Goal: Task Accomplishment & Management: Use online tool/utility

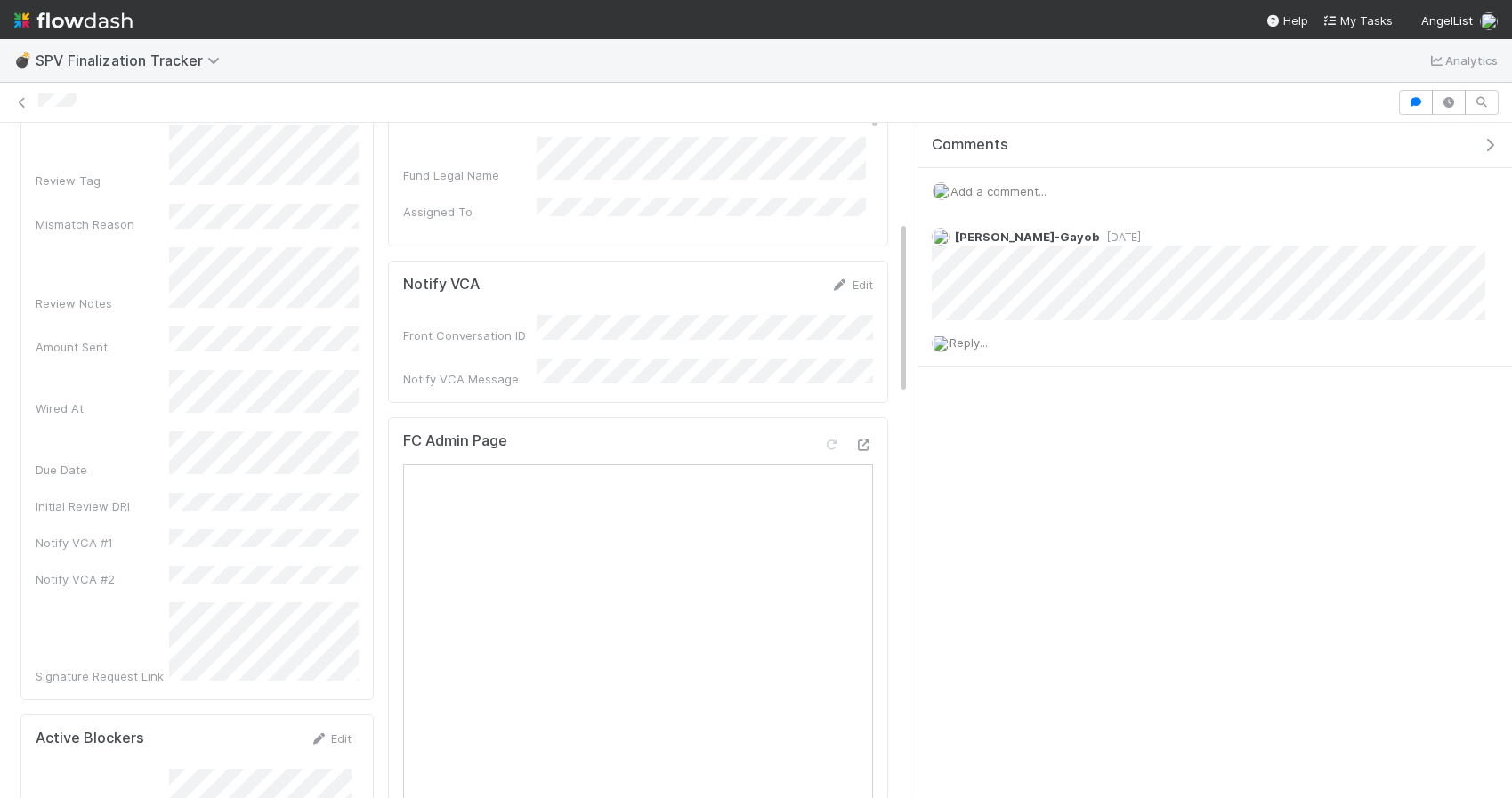
scroll to position [401, 0]
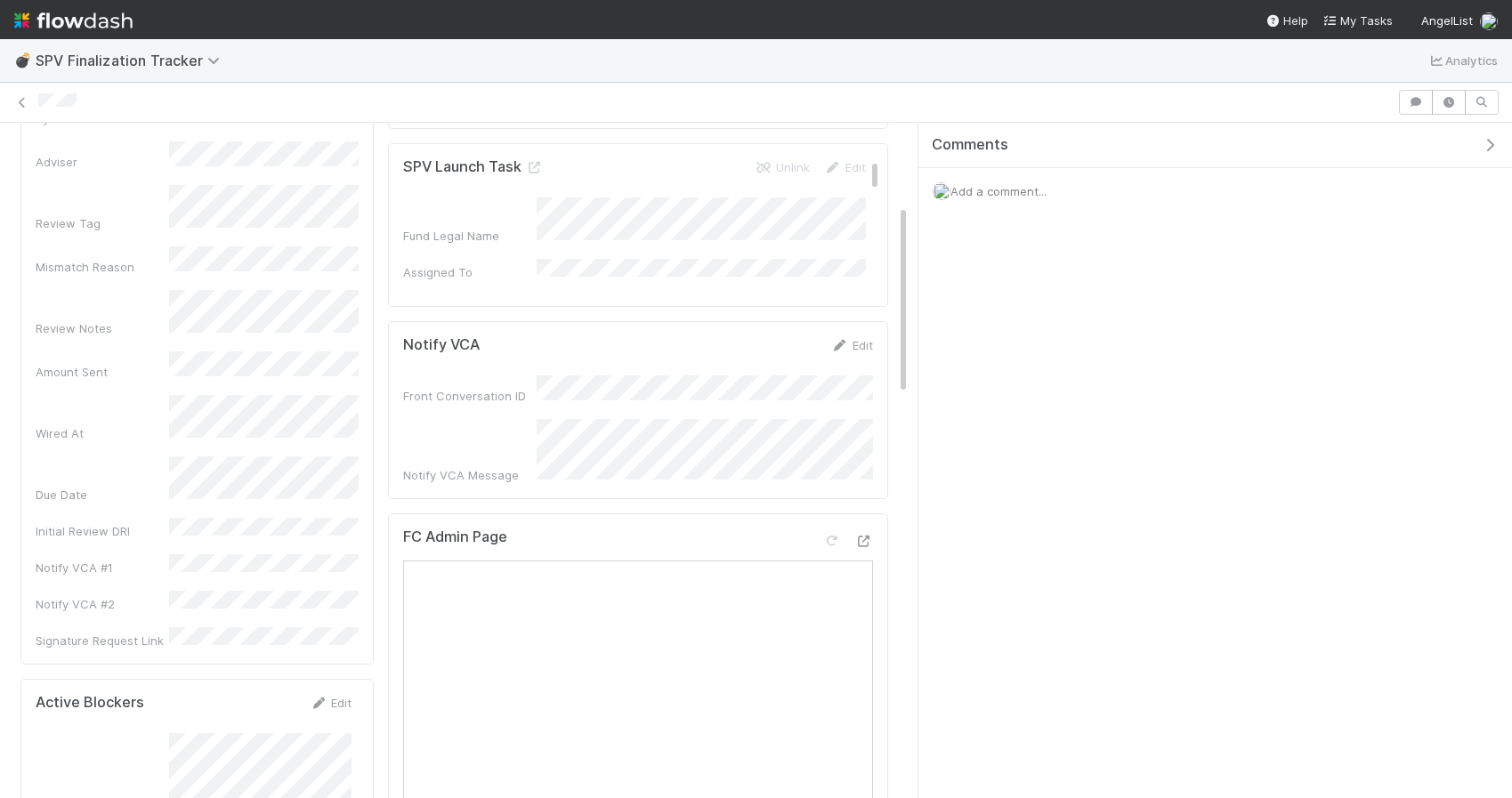
scroll to position [315, 0]
click at [861, 534] on icon at bounding box center [864, 540] width 18 height 11
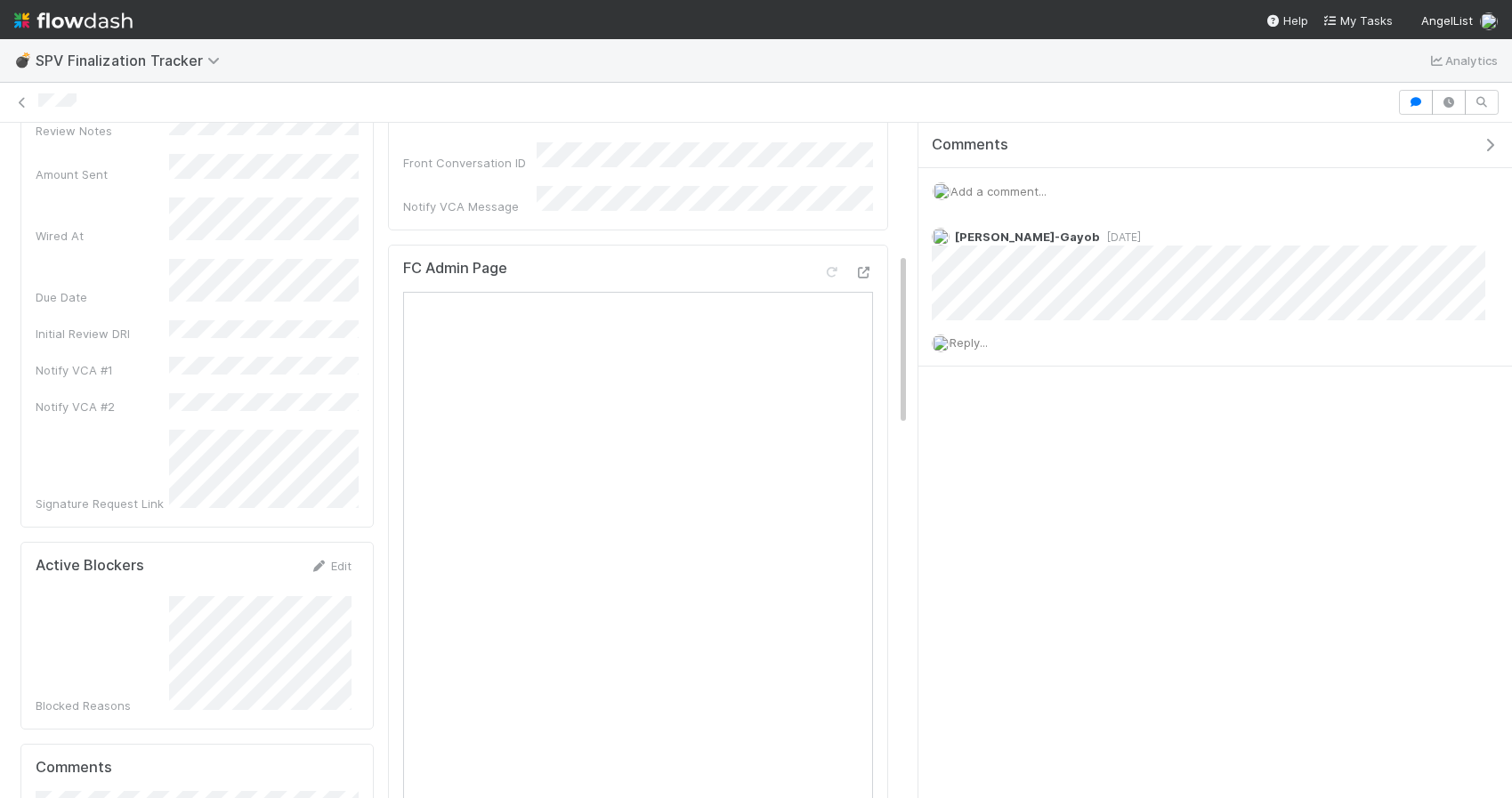
scroll to position [496, 0]
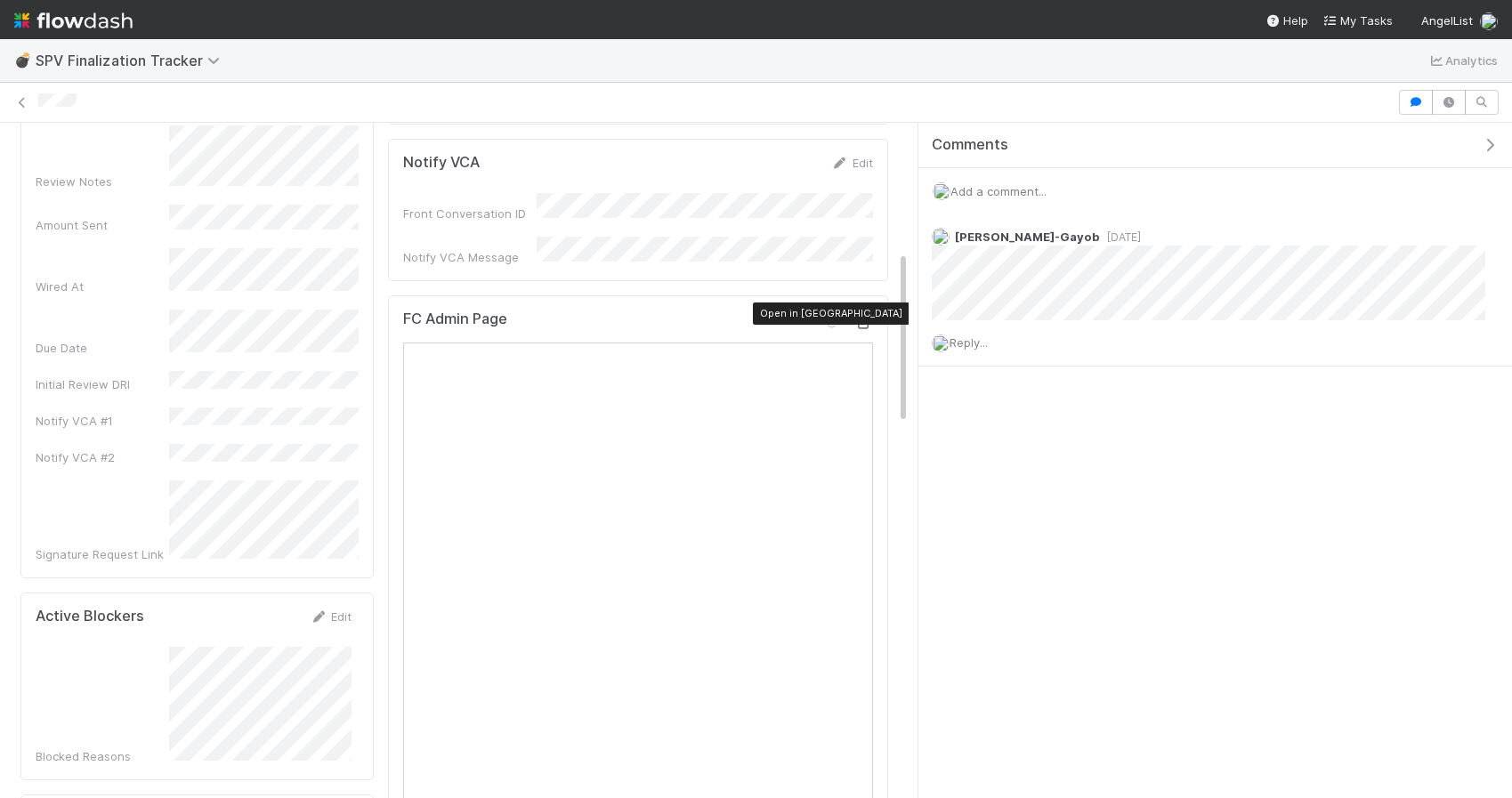
click at [860, 317] on icon at bounding box center [864, 323] width 18 height 11
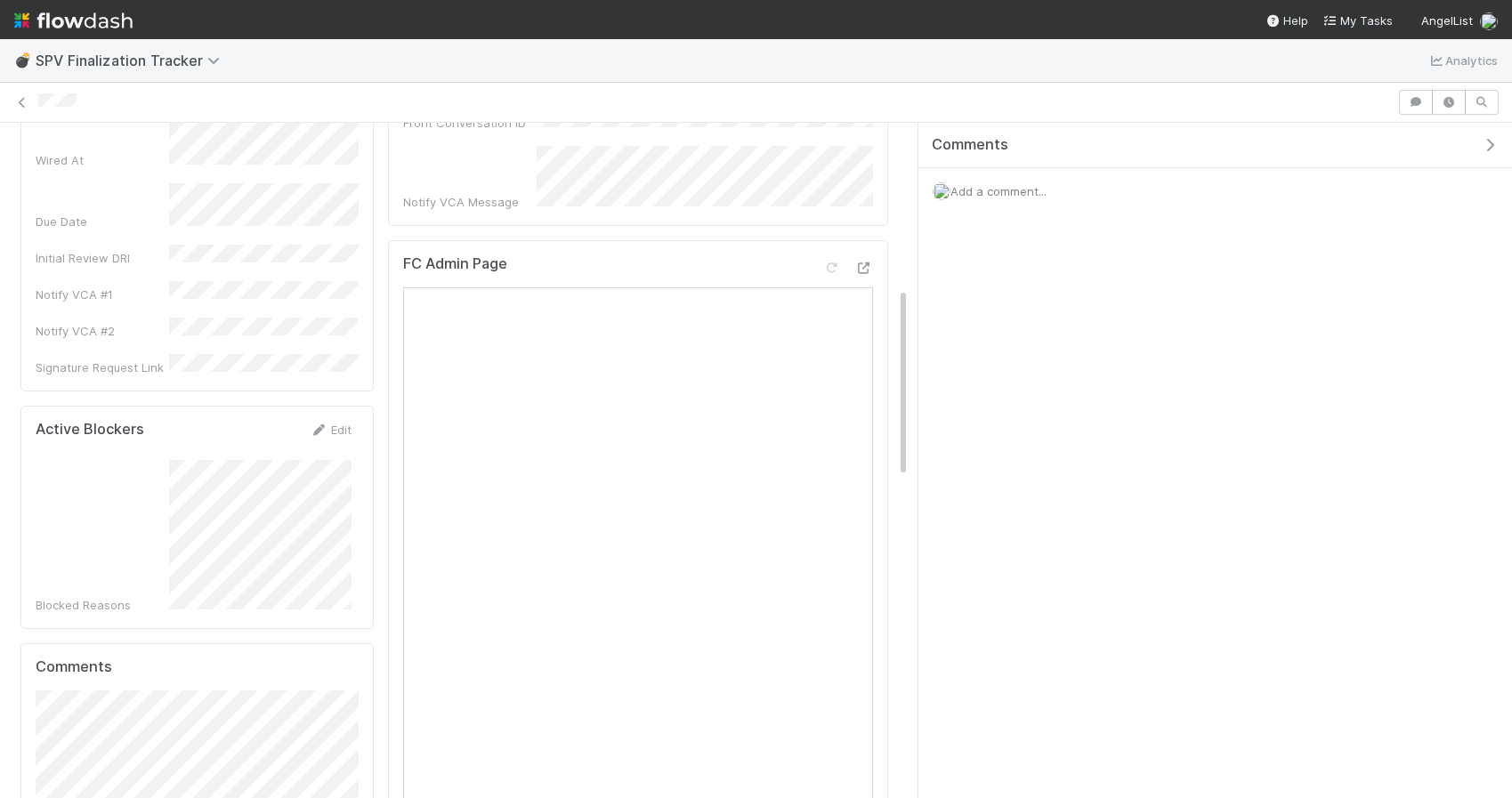
scroll to position [585, 0]
click at [860, 264] on icon at bounding box center [864, 270] width 18 height 11
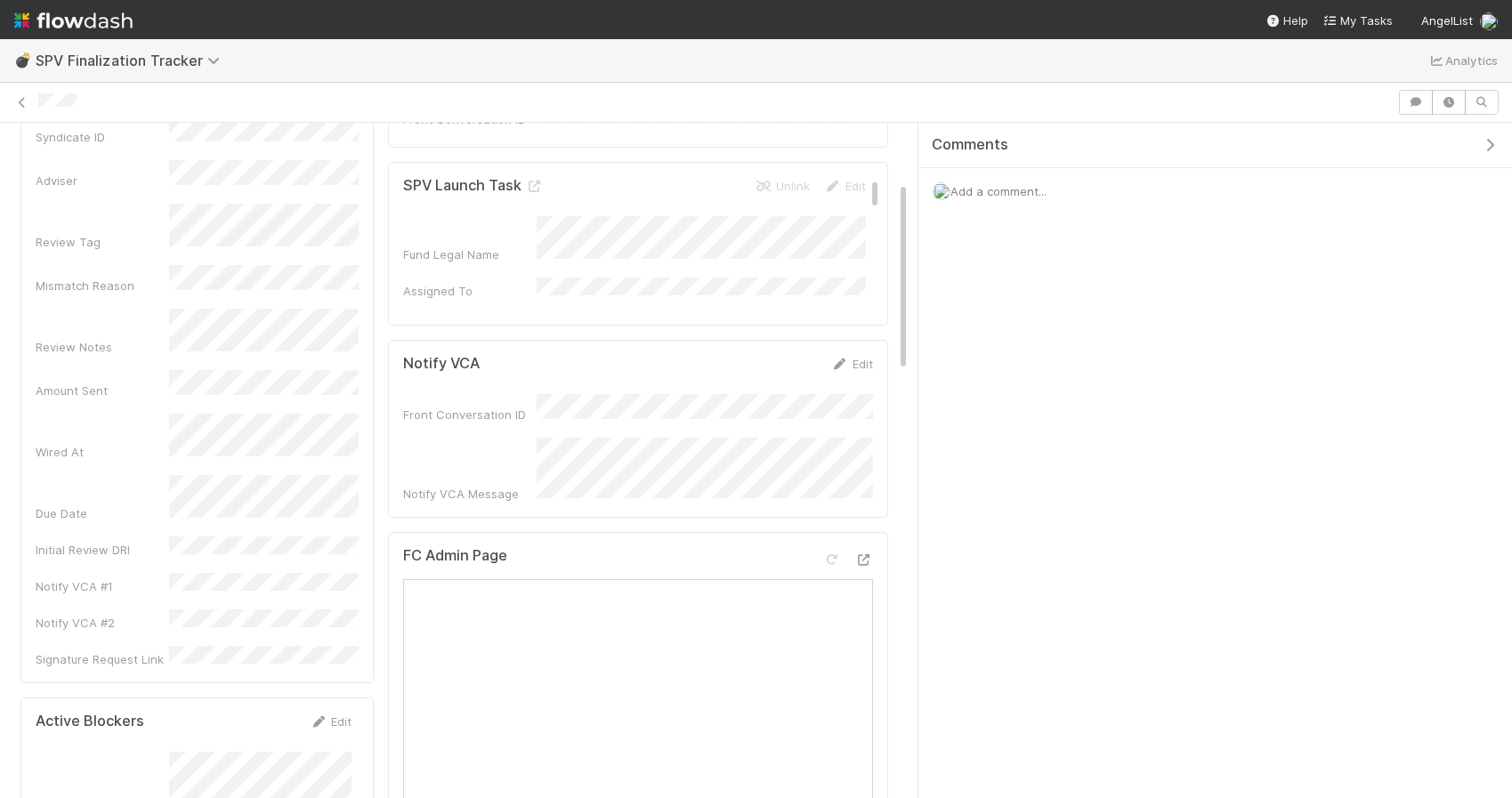
scroll to position [318, 0]
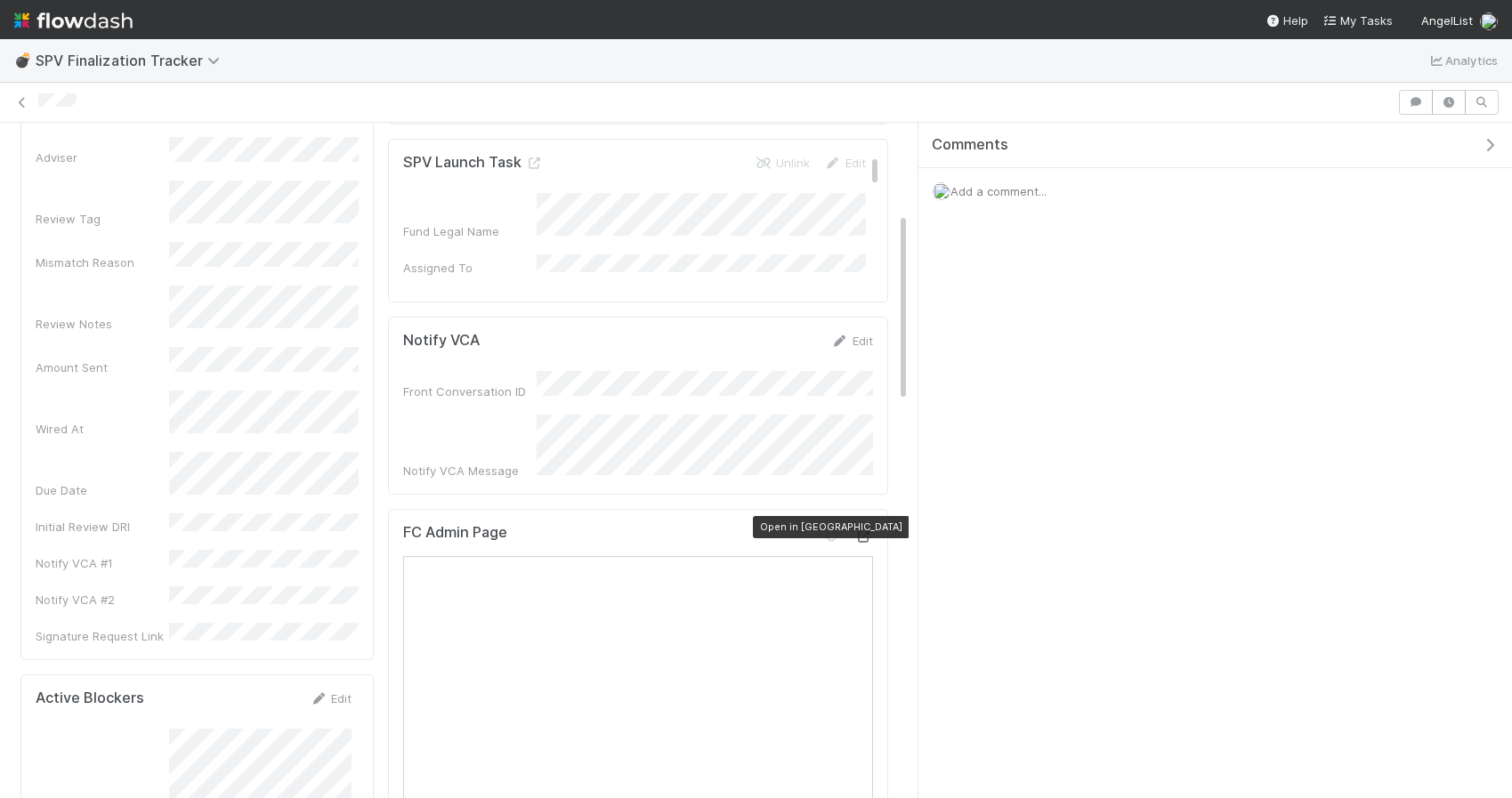
click at [868, 531] on icon at bounding box center [864, 537] width 18 height 11
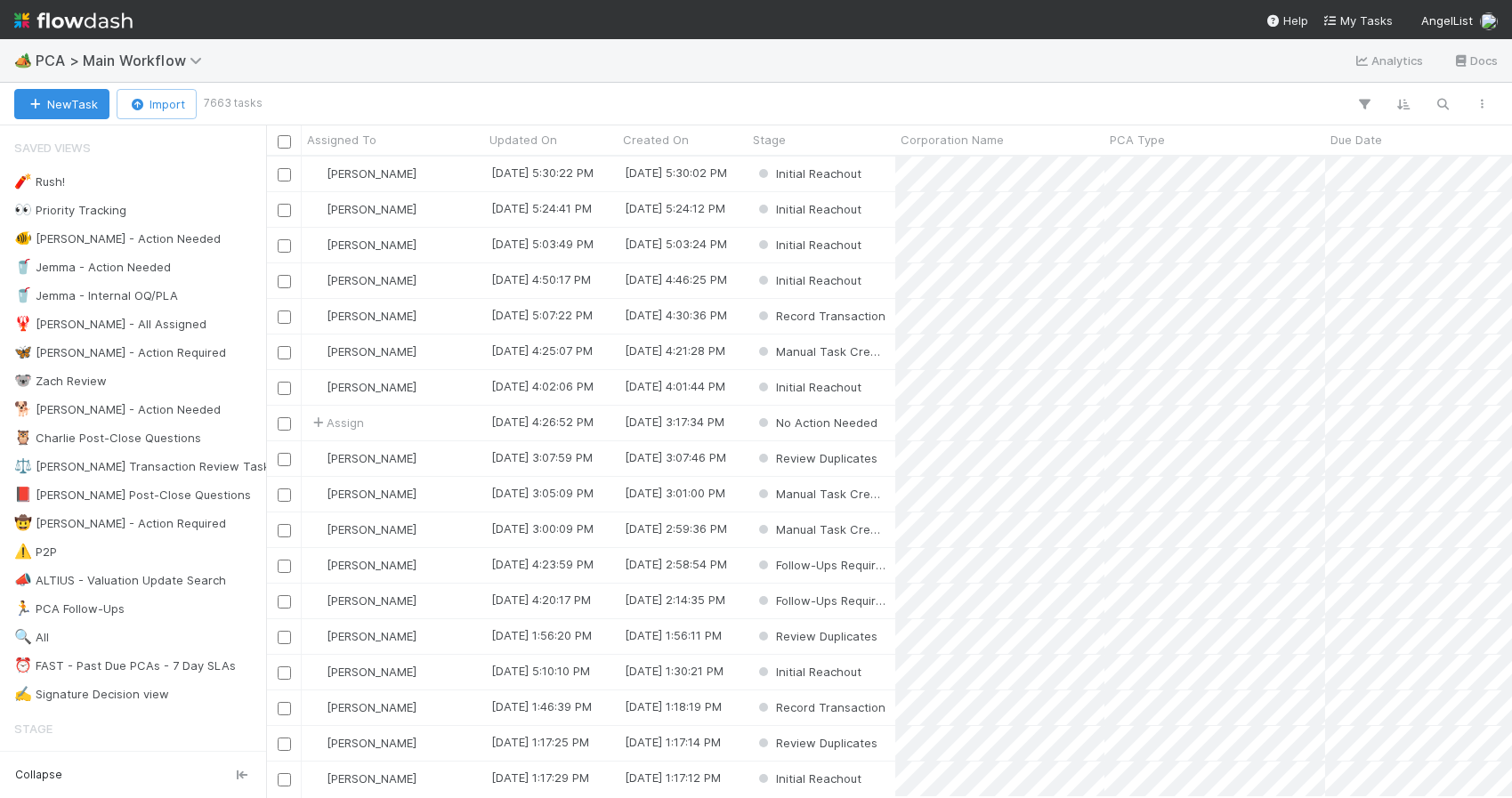
scroll to position [0, 1]
click at [1433, 104] on icon "button" at bounding box center [1442, 104] width 18 height 16
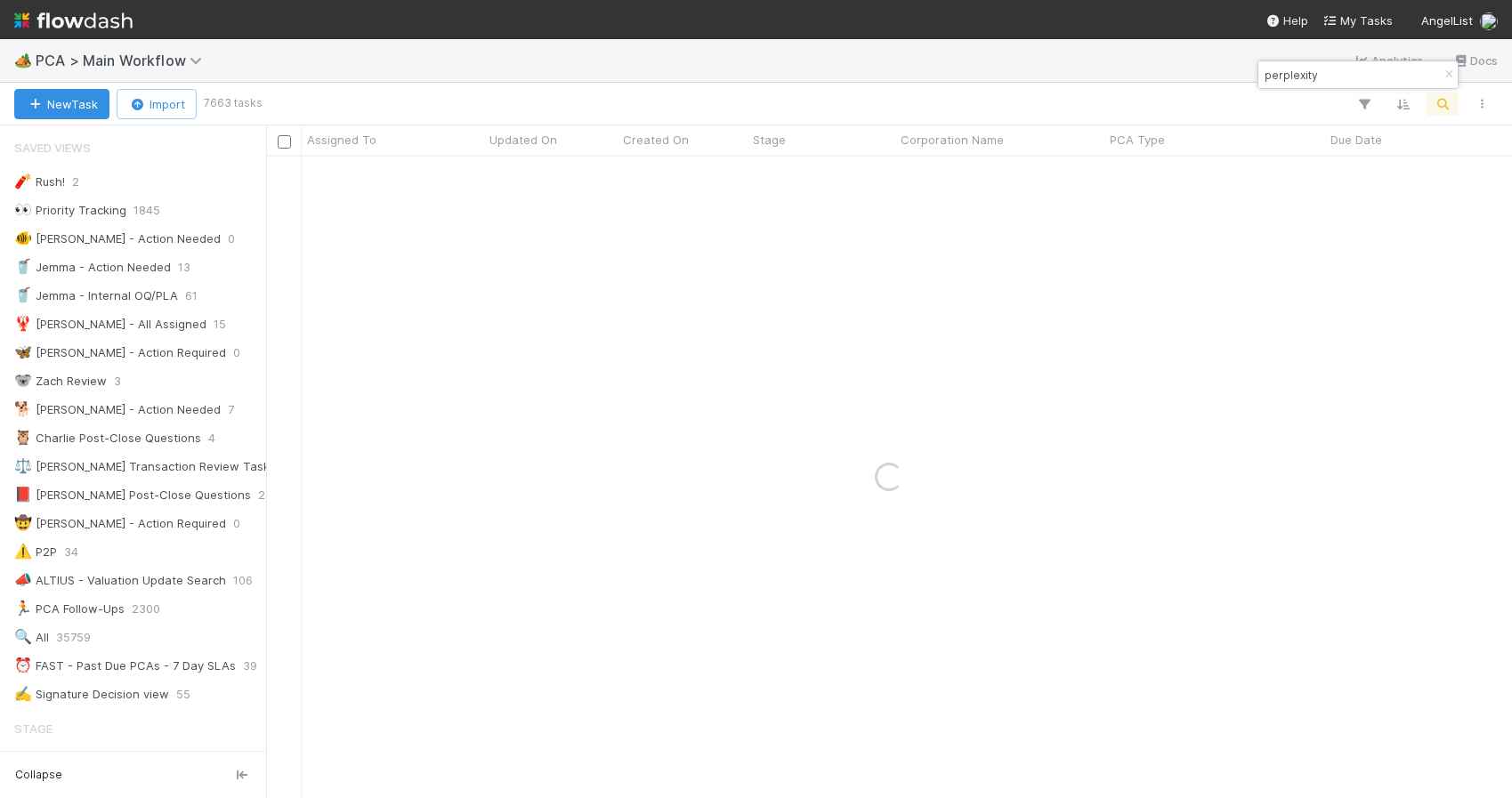
type input "perplexity"
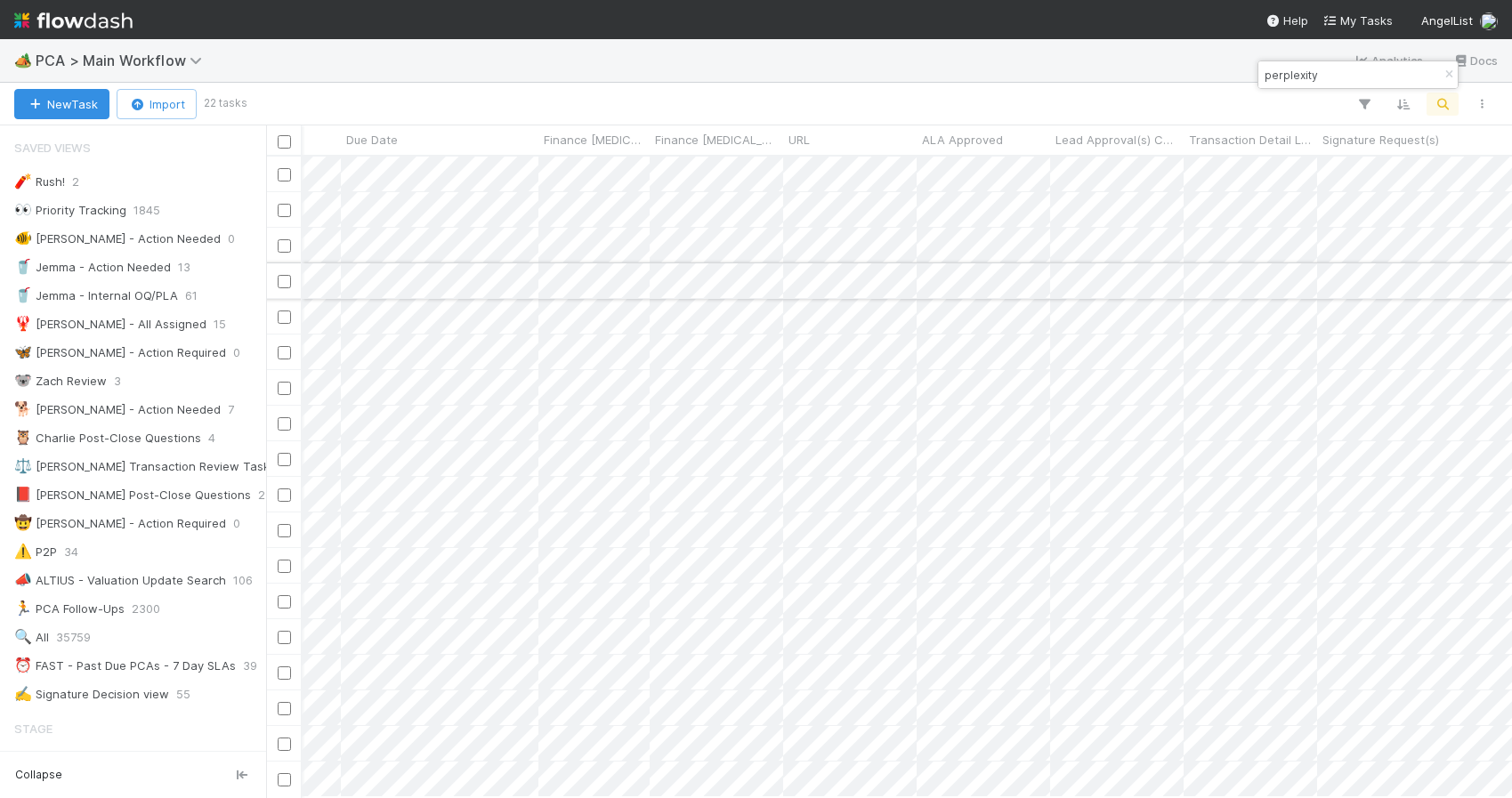
scroll to position [0, 0]
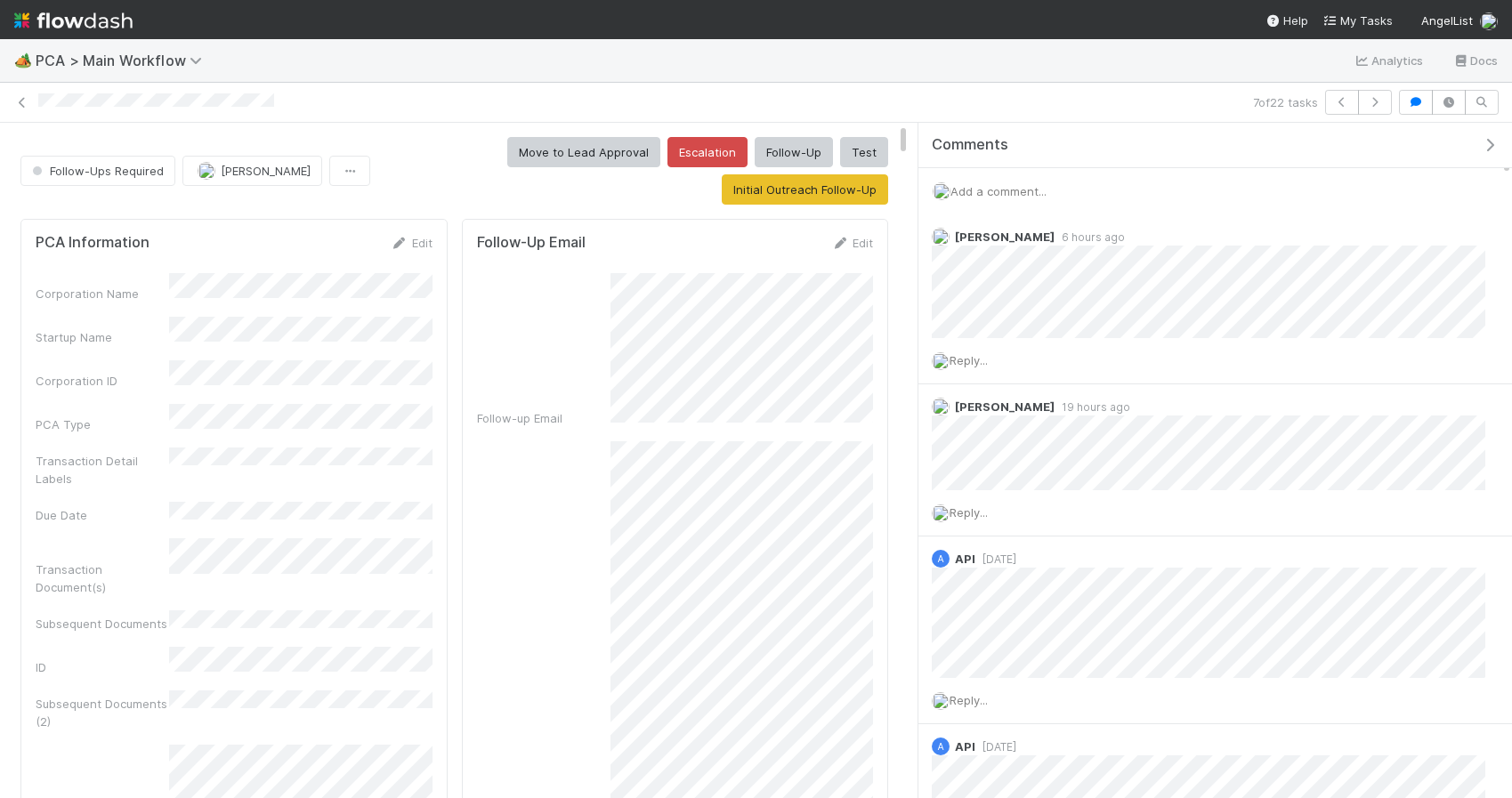
click at [994, 193] on span "Add a comment..." at bounding box center [998, 191] width 96 height 14
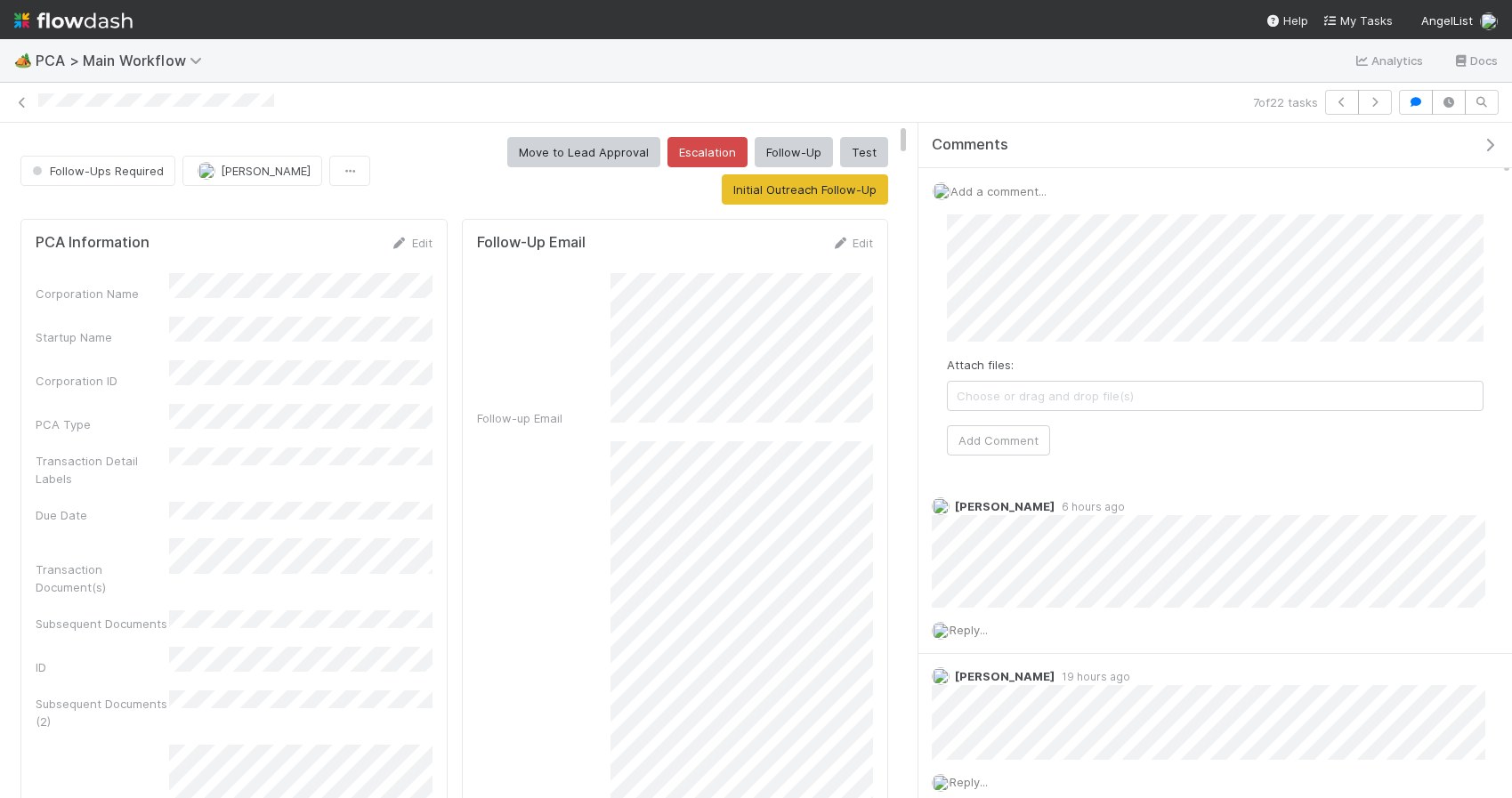
click at [988, 391] on span "Choose or drag and drop file(s)" at bounding box center [1215, 396] width 535 height 28
click at [985, 453] on button "Add Comment" at bounding box center [998, 441] width 104 height 30
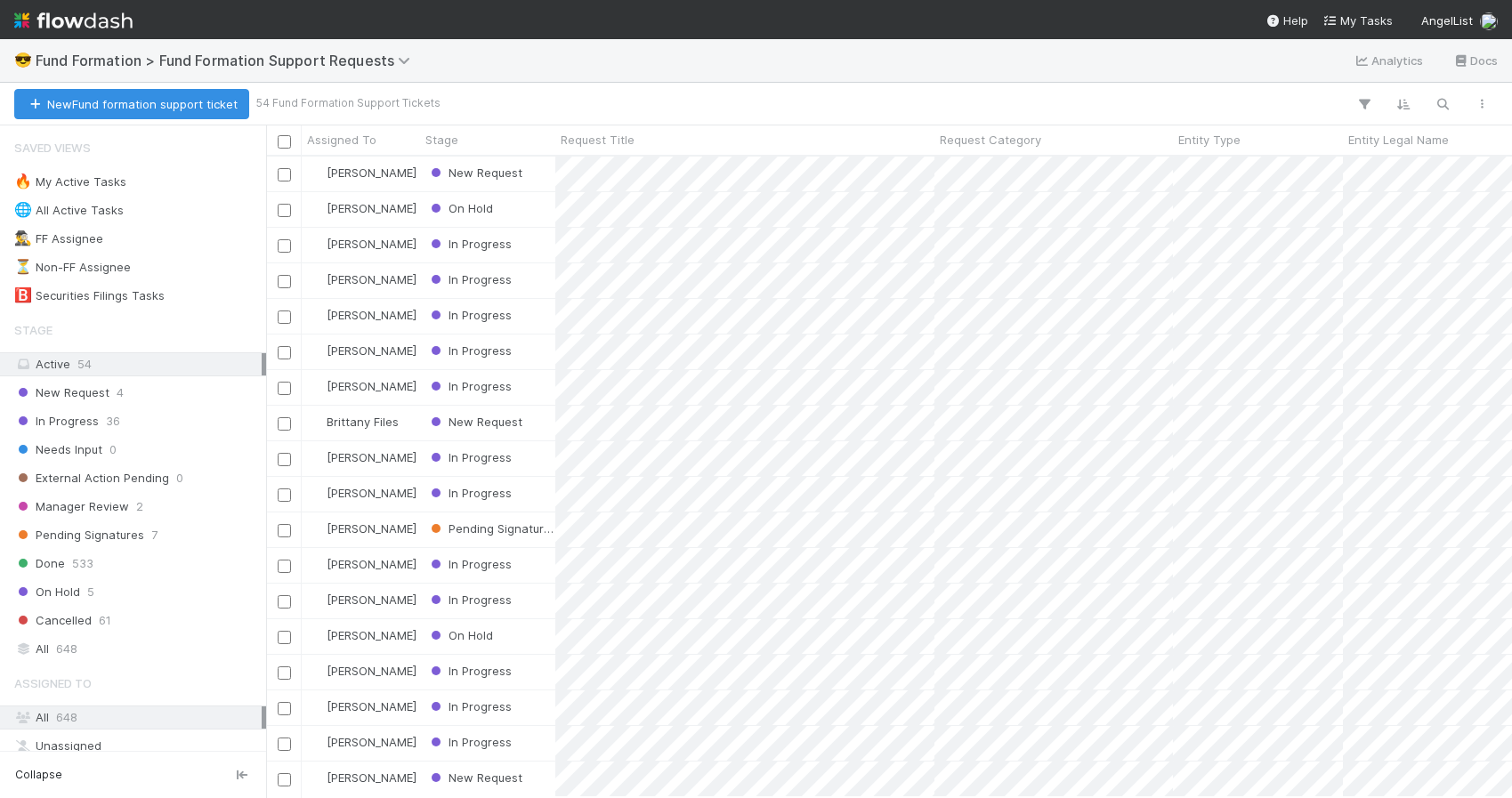
scroll to position [0, 1]
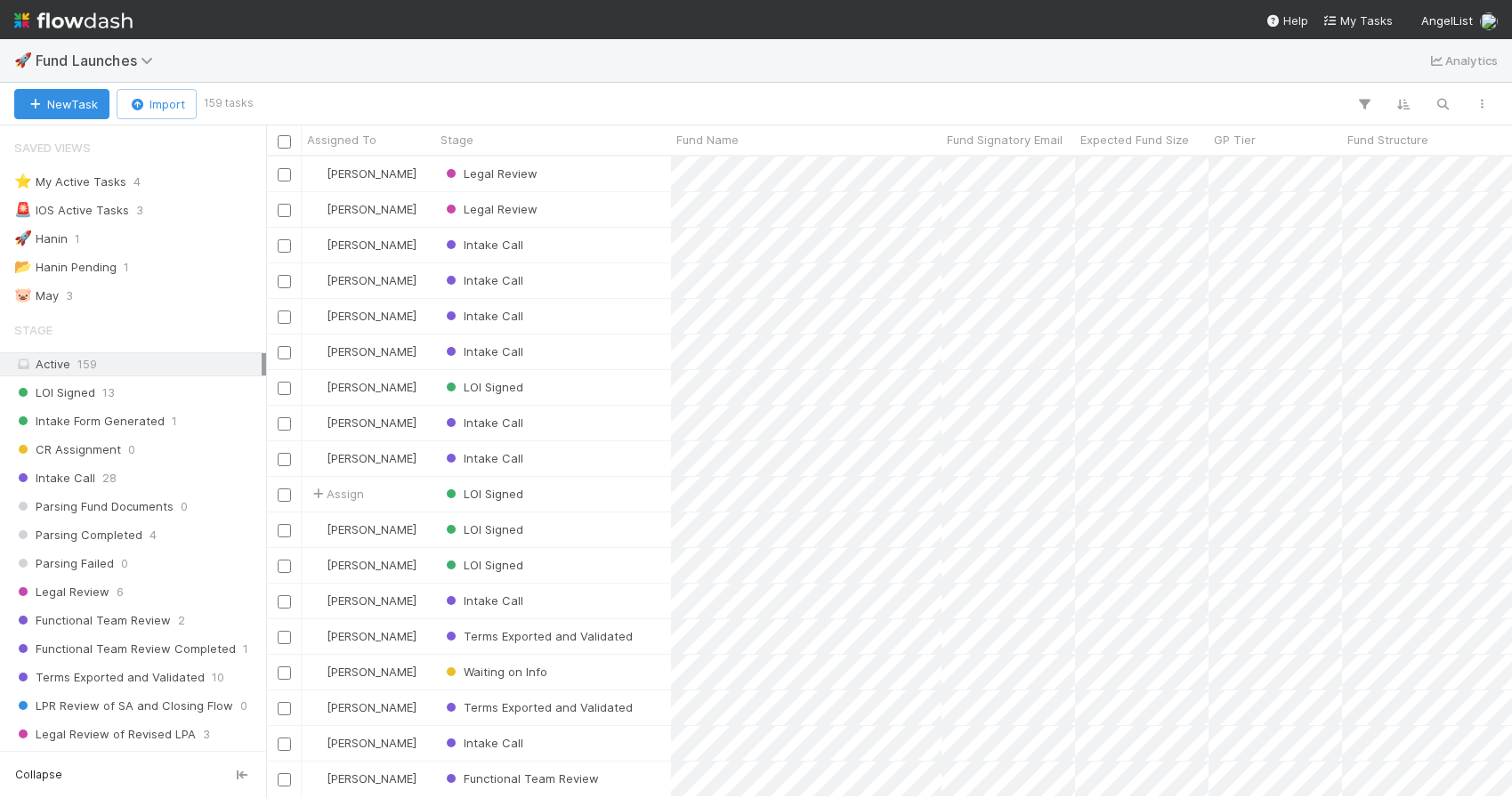
scroll to position [66, 0]
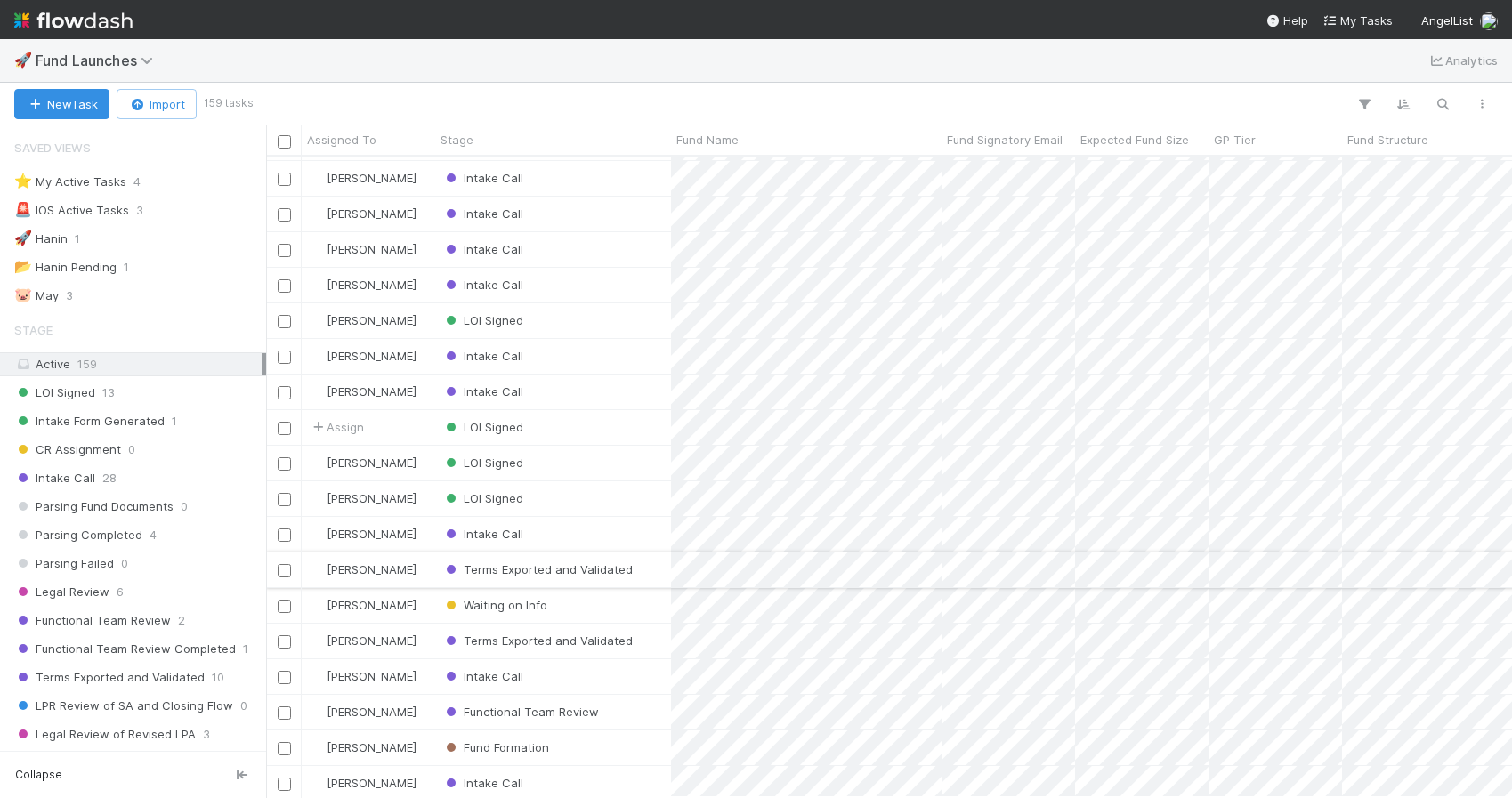
click at [641, 562] on div "Terms Exported and Validated" at bounding box center [553, 569] width 236 height 35
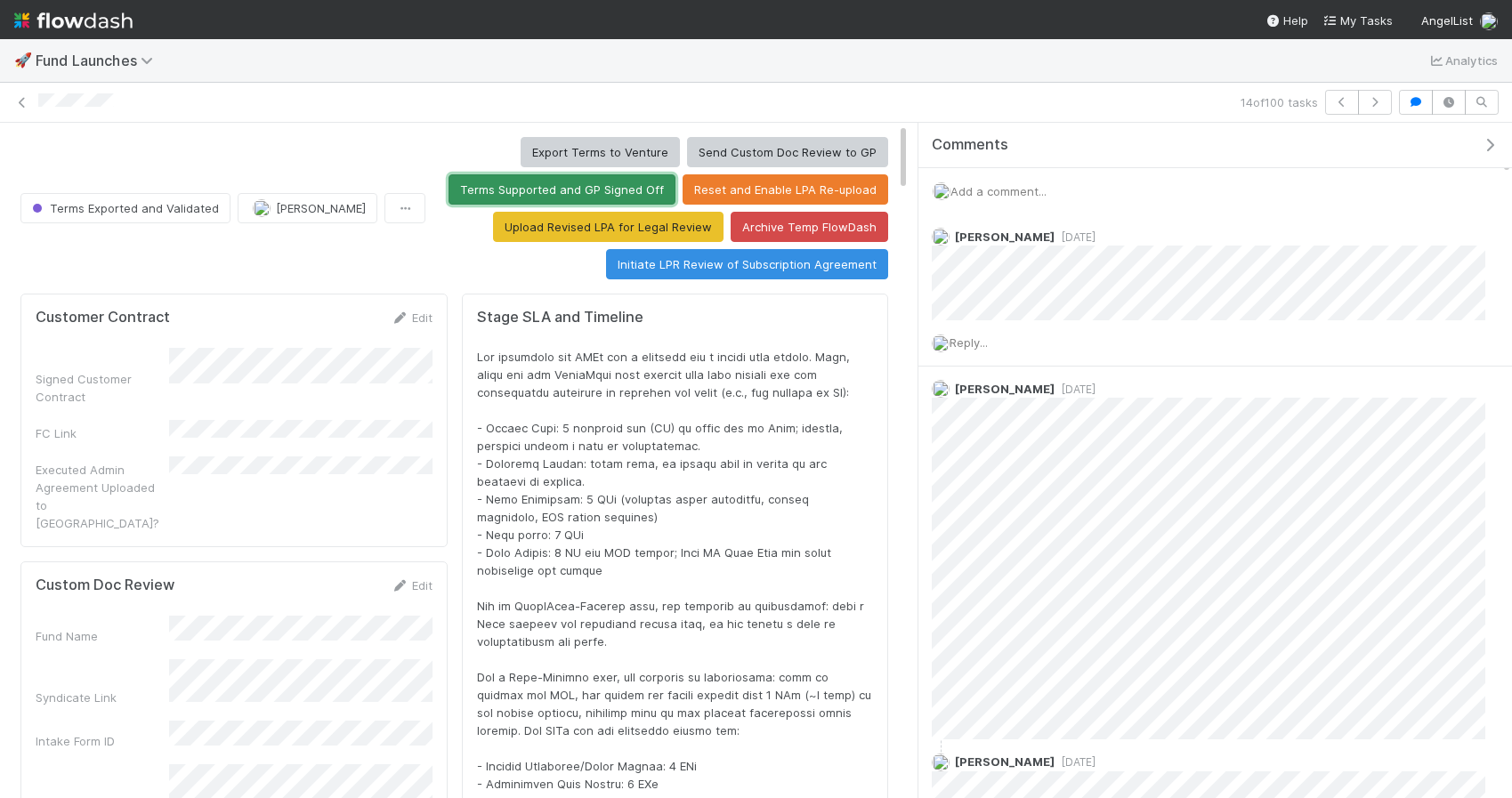
click at [579, 186] on button "Terms Supported and GP Signed Off" at bounding box center [562, 190] width 227 height 30
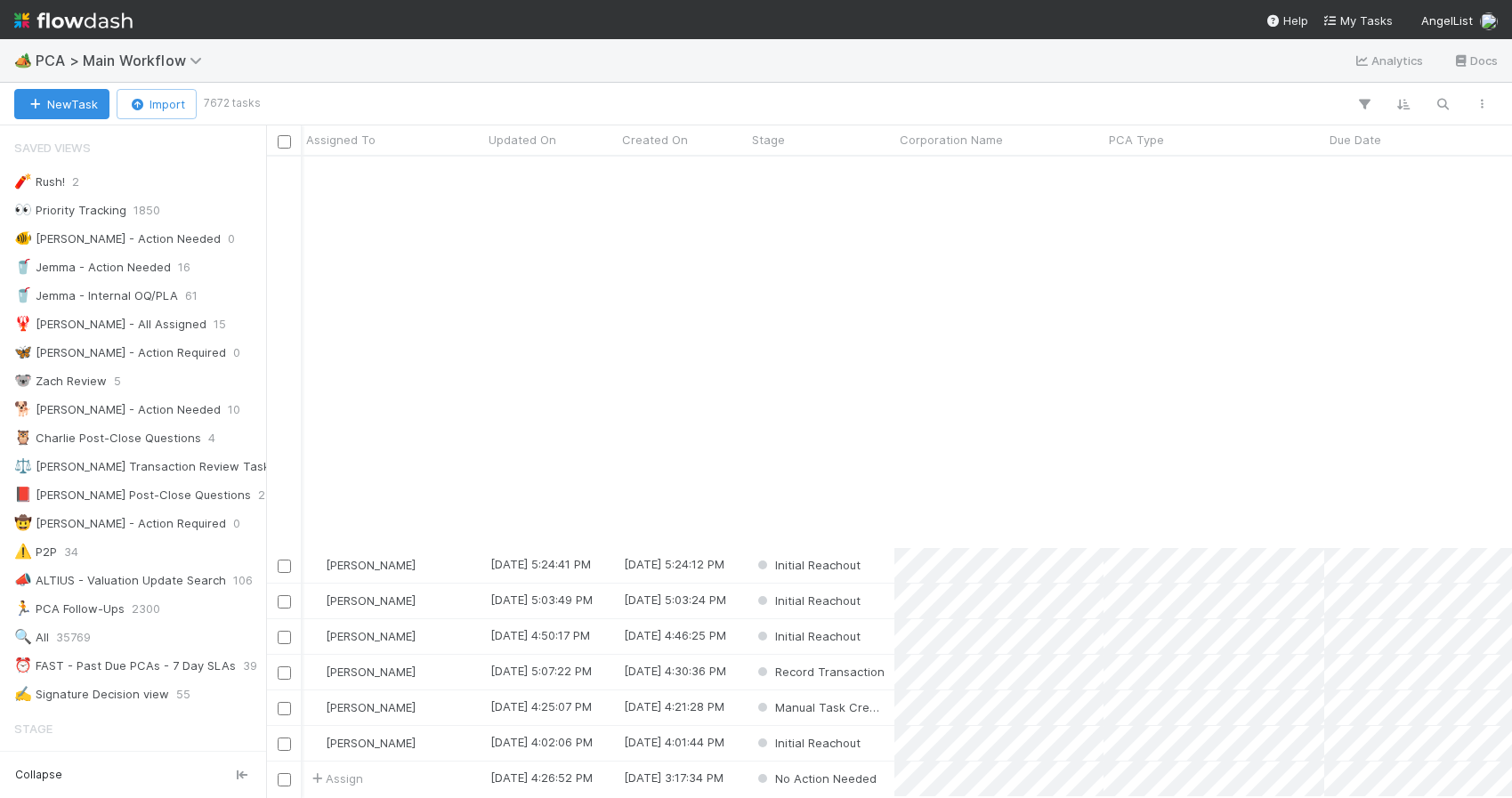
scroll to position [460, 1]
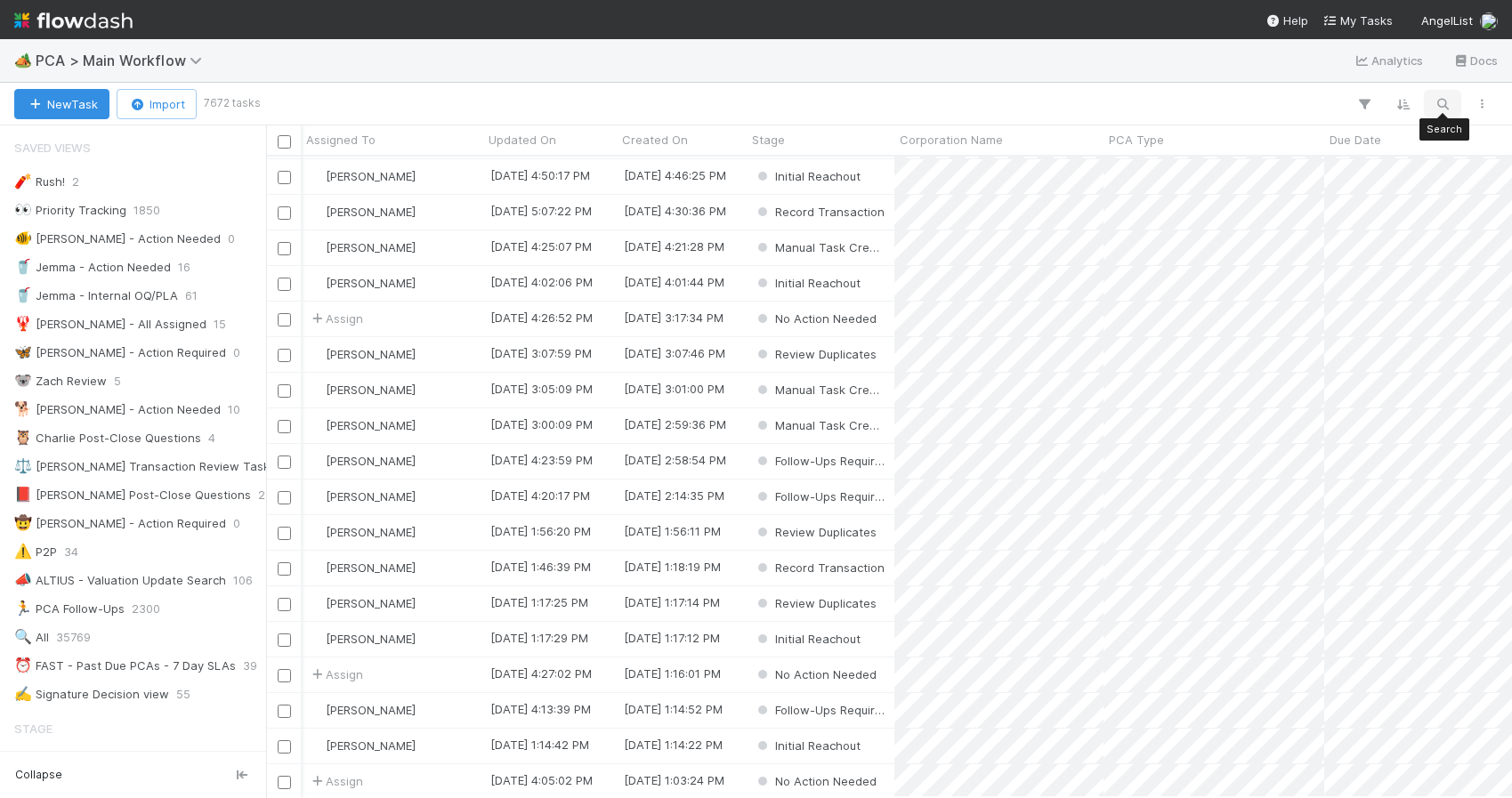
click at [1441, 100] on icon "button" at bounding box center [1442, 104] width 18 height 16
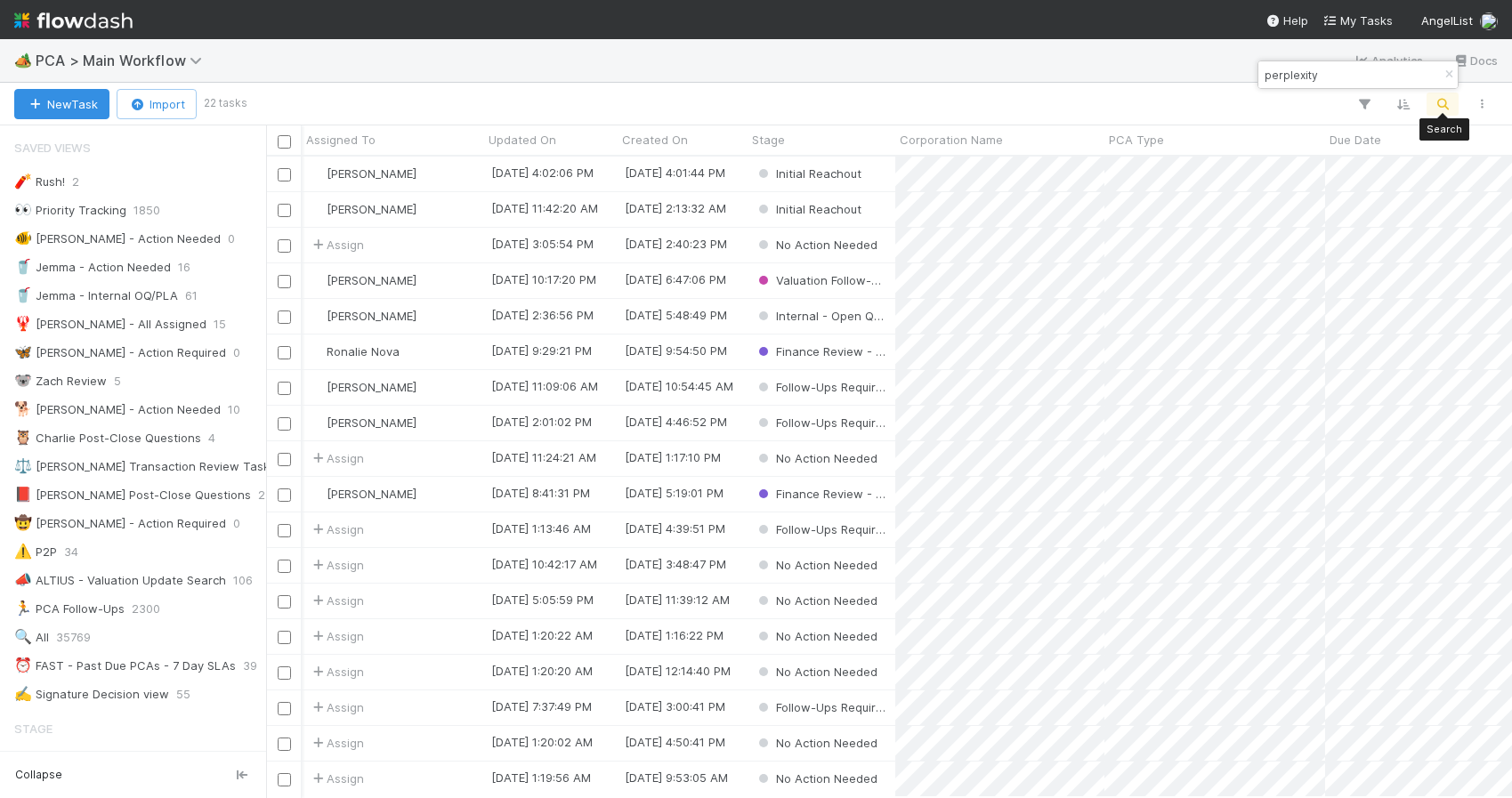
scroll to position [640, 1246]
type input "perplexity"
click at [475, 384] on div "[PERSON_NAME]" at bounding box center [392, 387] width 182 height 35
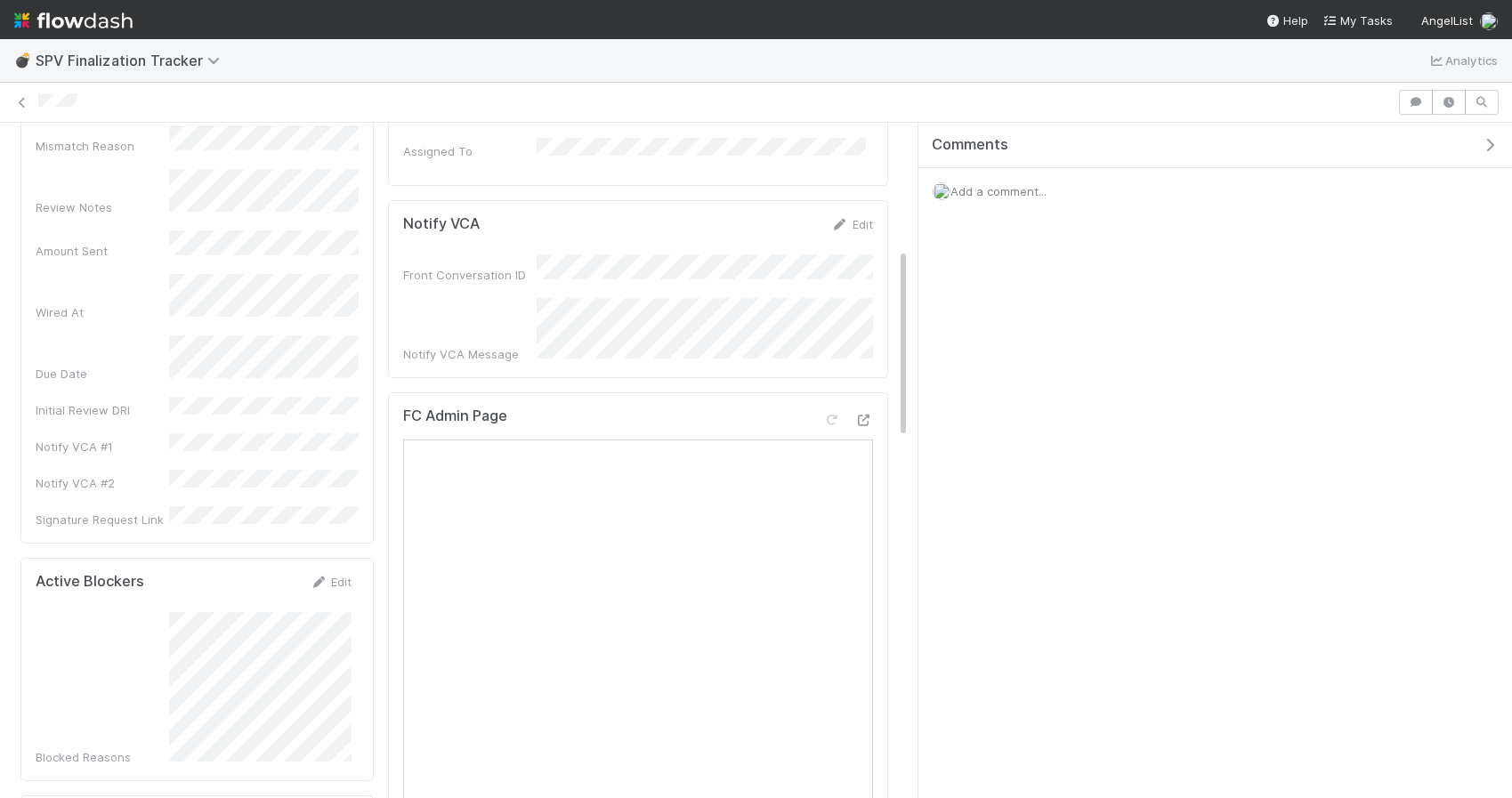
scroll to position [446, 0]
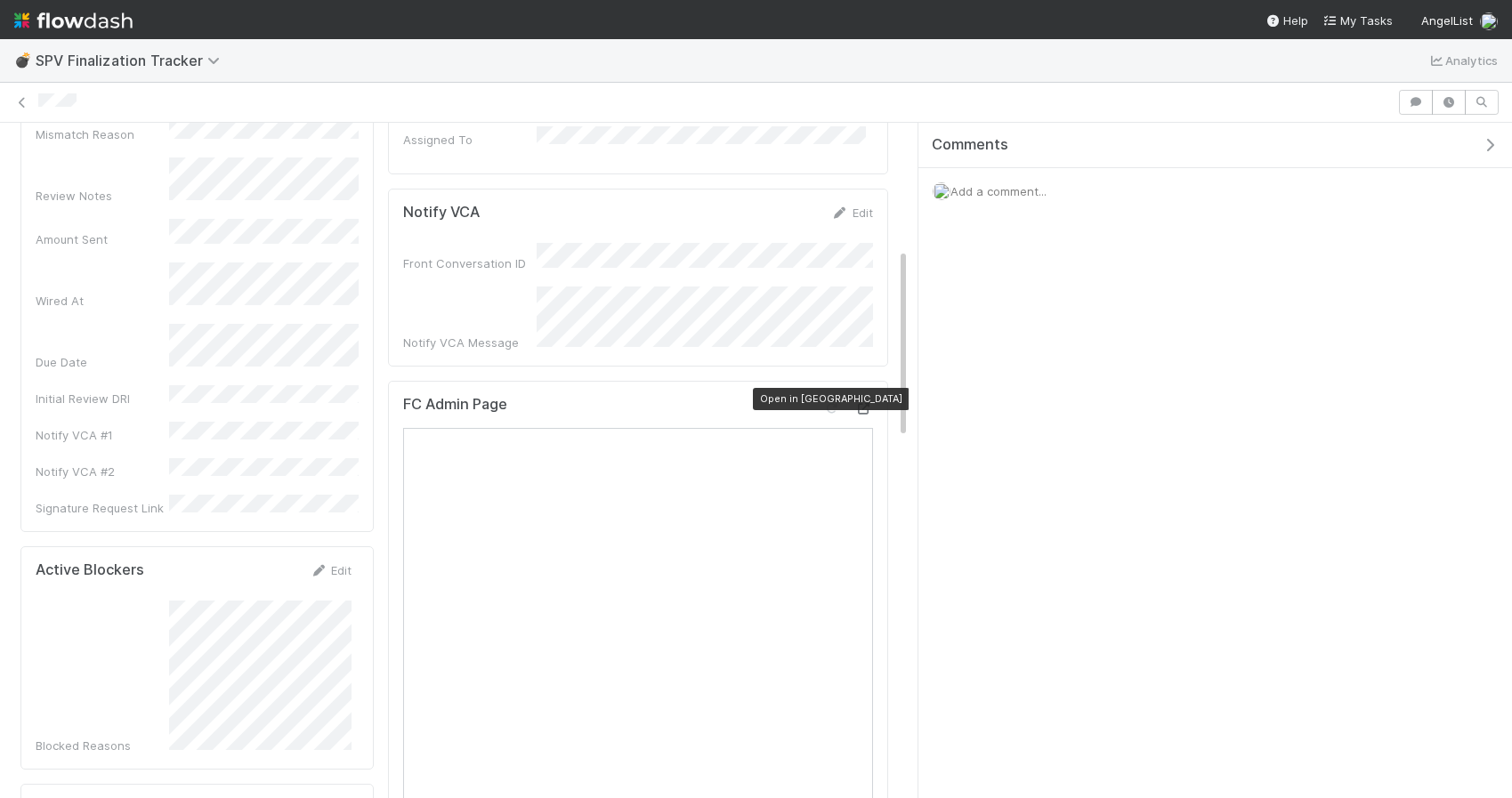
click at [865, 403] on icon at bounding box center [864, 408] width 18 height 11
